Goal: Find specific page/section: Find specific page/section

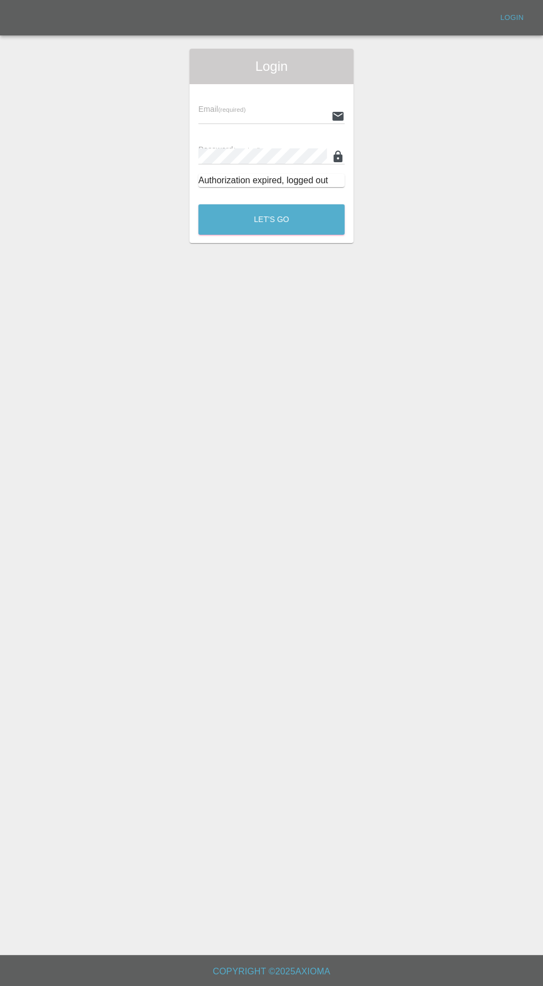
click at [228, 120] on input "text" at bounding box center [262, 116] width 128 height 16
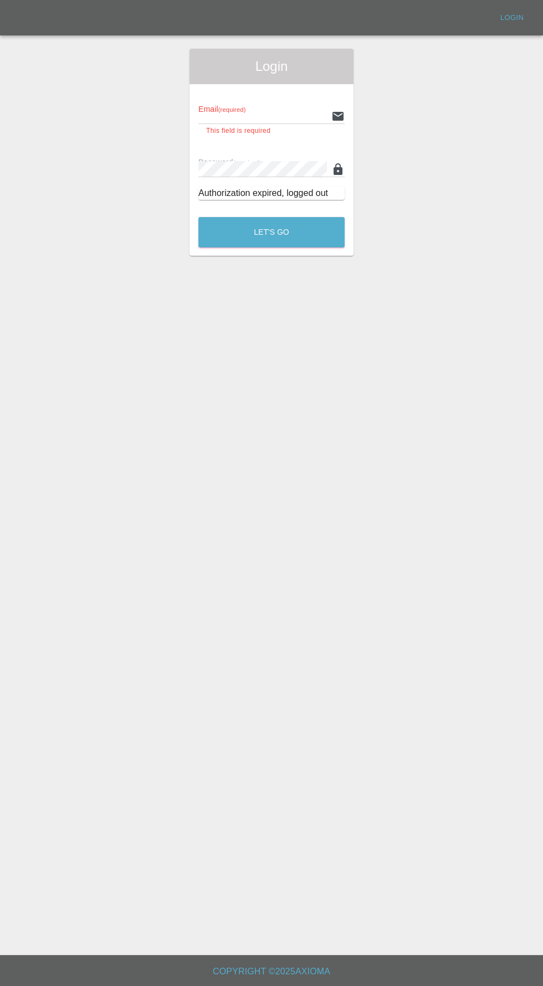
type input "info@darkknightbodyworks.co.uk"
click at [198, 217] on button "Let's Go" at bounding box center [271, 232] width 146 height 30
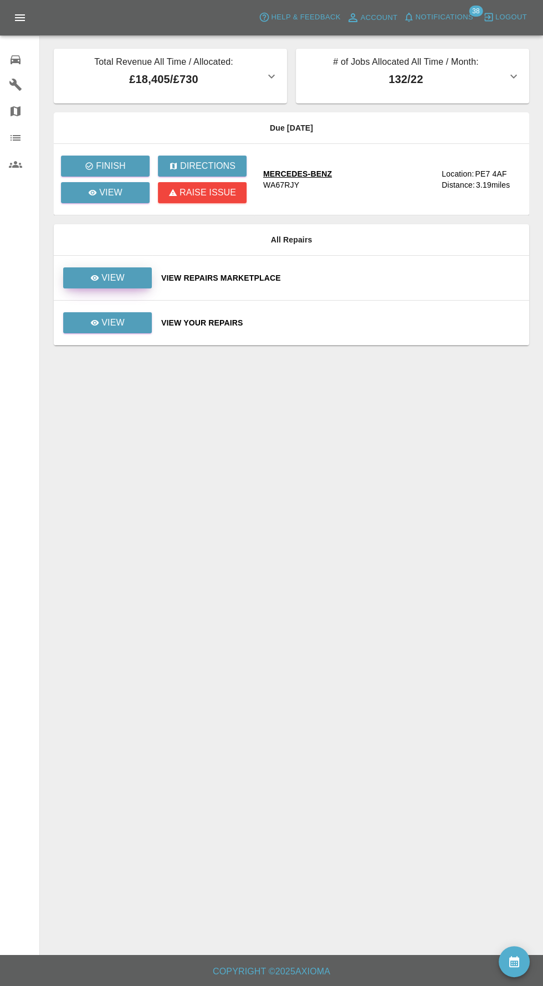
click at [105, 272] on p "View" at bounding box center [112, 277] width 23 height 13
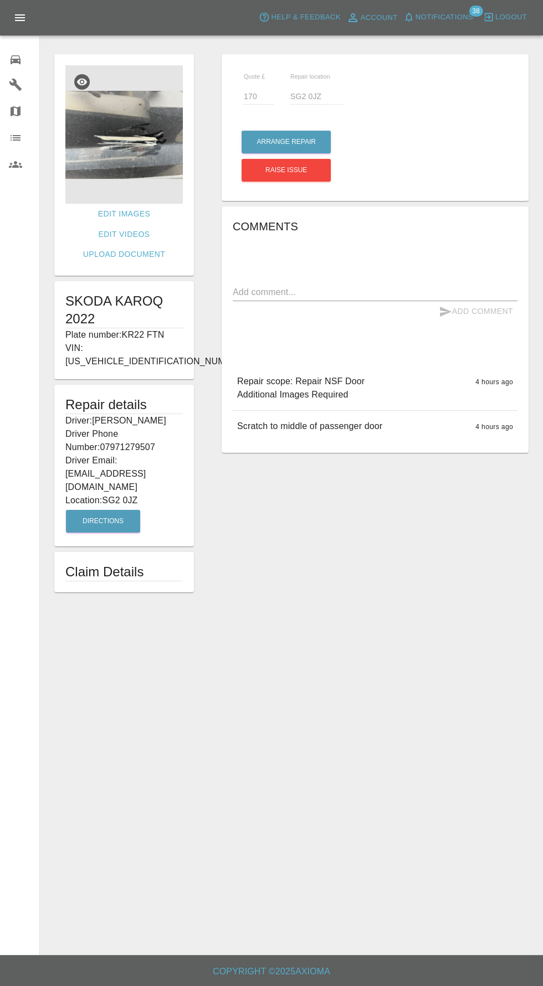
click at [136, 146] on img at bounding box center [123, 134] width 117 height 138
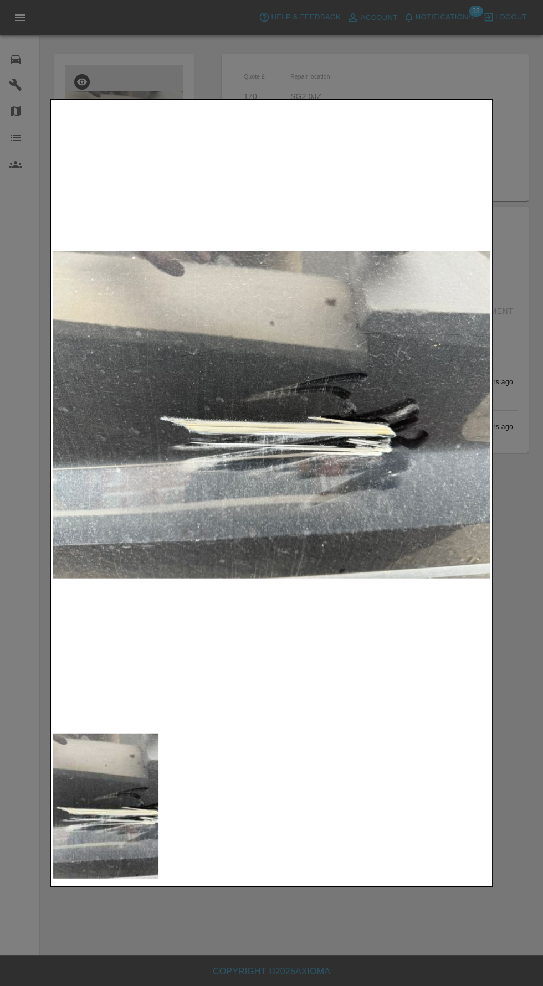
click at [382, 958] on div at bounding box center [271, 493] width 543 height 986
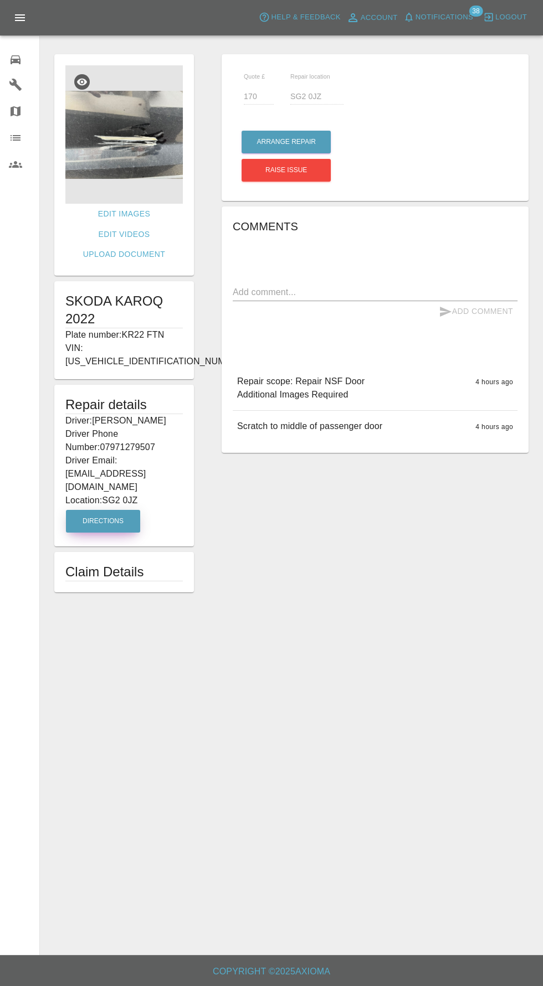
click at [117, 510] on button "Directions" at bounding box center [103, 521] width 74 height 23
